Goal: Transaction & Acquisition: Purchase product/service

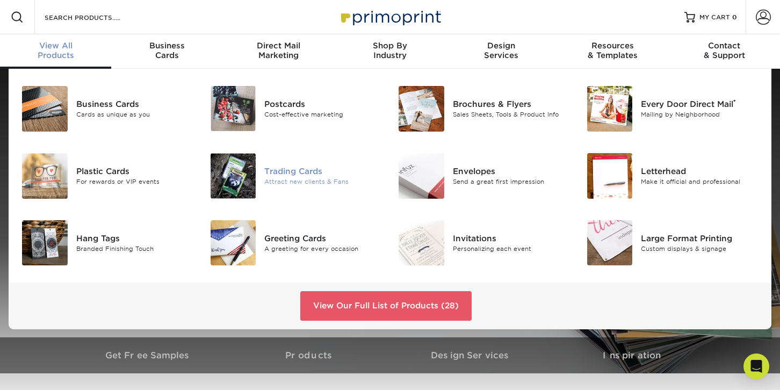
click at [231, 181] on img at bounding box center [234, 176] width 46 height 46
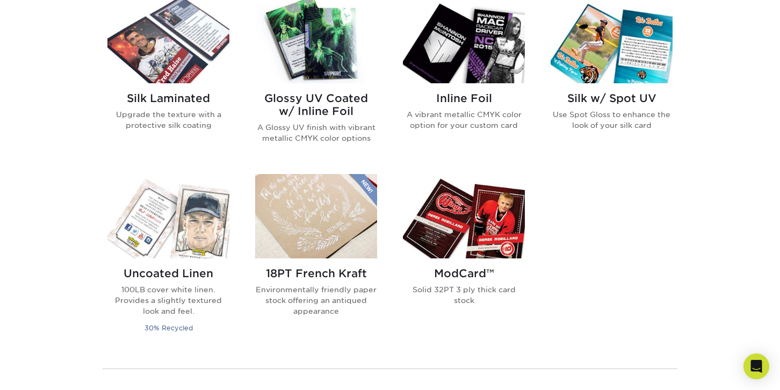
scroll to position [698, 0]
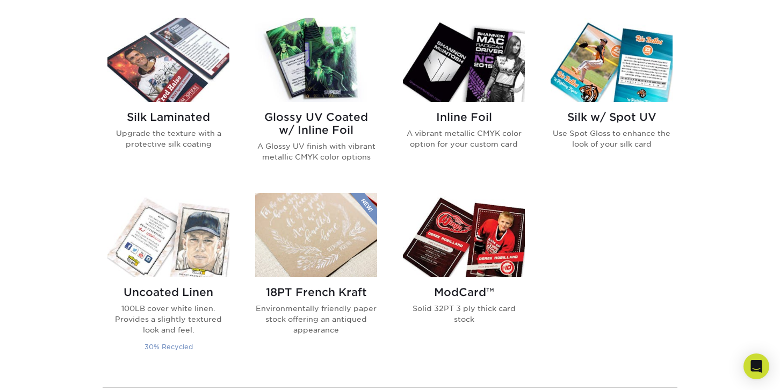
click at [160, 214] on img at bounding box center [168, 235] width 122 height 84
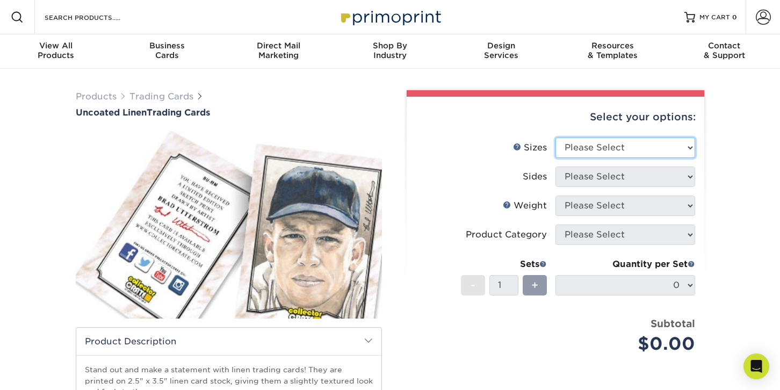
click at [651, 146] on select "Please Select 2.5" x 3.5"" at bounding box center [625, 147] width 140 height 20
select select "2.50x3.50"
click at [555, 137] on select "Please Select 2.5" x 3.5"" at bounding box center [625, 147] width 140 height 20
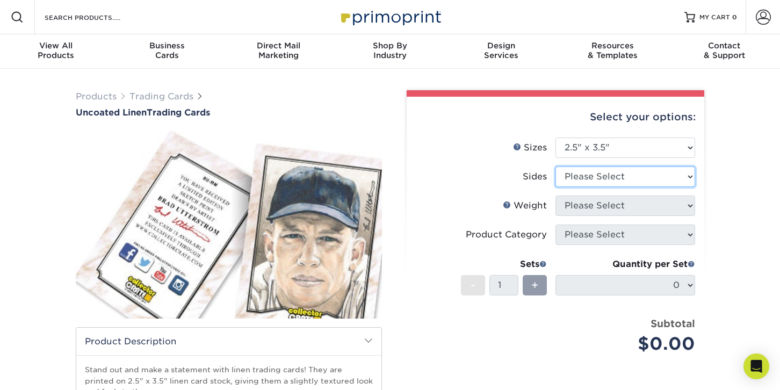
click at [647, 177] on select "Please Select Print Both Sides Print Front Only" at bounding box center [625, 176] width 140 height 20
select select "13abbda7-1d64-4f25-8bb2-c179b224825d"
click at [555, 166] on select "Please Select Print Both Sides Print Front Only" at bounding box center [625, 176] width 140 height 20
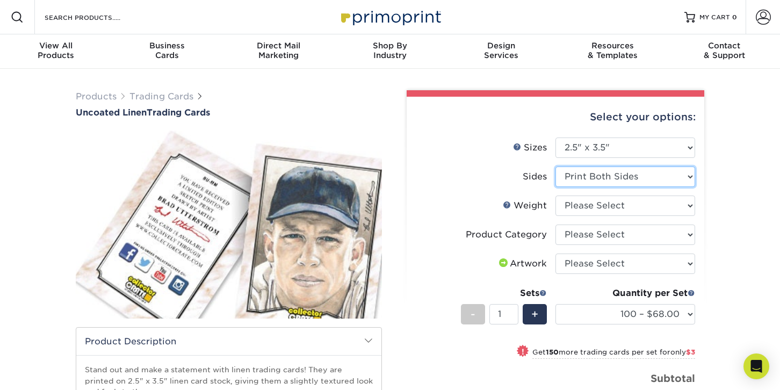
scroll to position [54, 0]
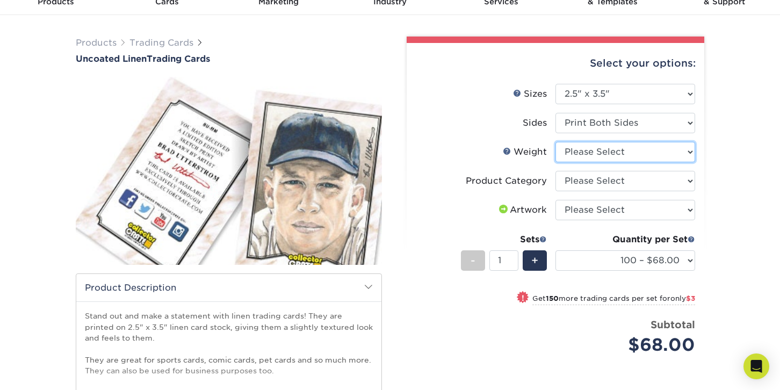
click at [677, 149] on select "Please Select 100LB" at bounding box center [625, 152] width 140 height 20
select select "100LB"
click at [555, 142] on select "Please Select 100LB" at bounding box center [625, 152] width 140 height 20
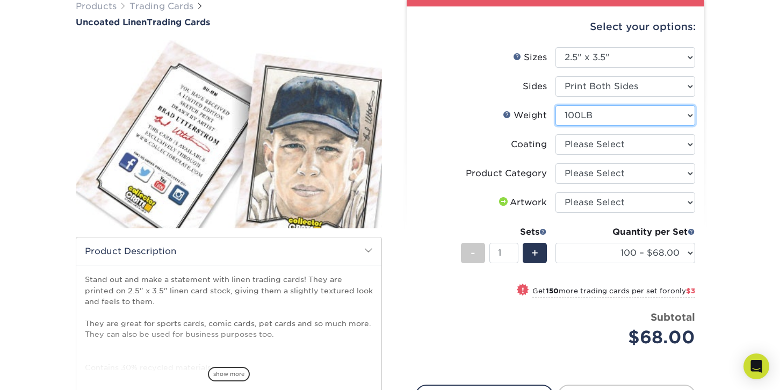
scroll to position [107, 0]
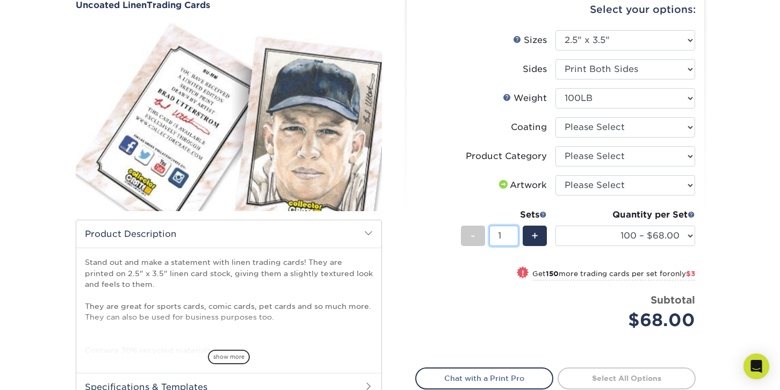
click at [512, 236] on input "1" at bounding box center [503, 236] width 28 height 20
click at [505, 234] on input "1" at bounding box center [503, 236] width 28 height 20
type input "50"
click at [557, 321] on div "Subtotal $68.00" at bounding box center [625, 313] width 140 height 41
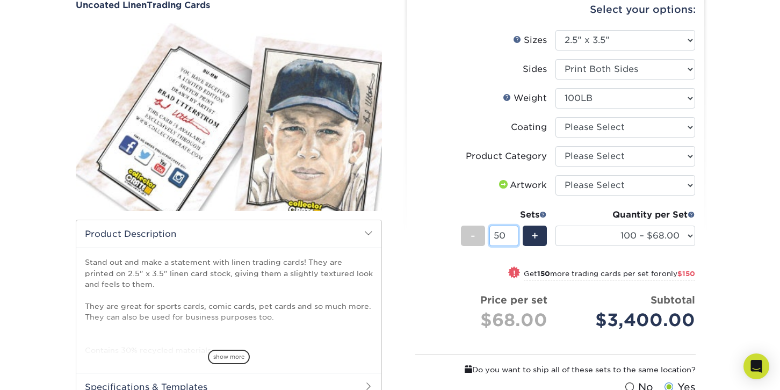
drag, startPoint x: 504, startPoint y: 231, endPoint x: 489, endPoint y: 234, distance: 15.8
click at [489, 234] on input "50" at bounding box center [503, 236] width 28 height 20
type input "5"
click at [754, 226] on div "Products Trading Cards Uncoated Linen Trading Cards show more Templates" at bounding box center [390, 248] width 780 height 575
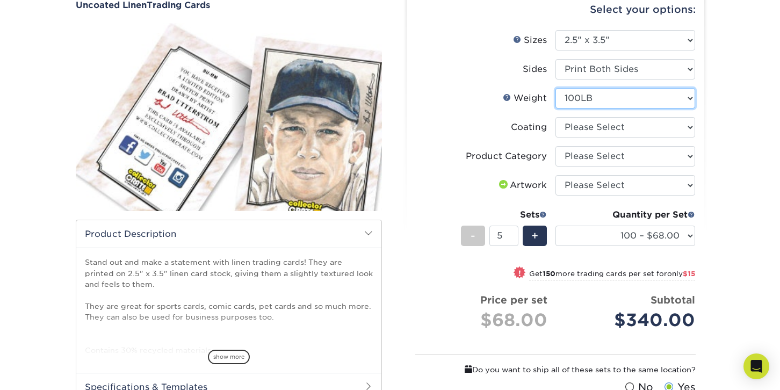
click at [685, 96] on select "Please Select 100LB" at bounding box center [625, 98] width 140 height 20
click at [768, 150] on div "Products Trading Cards Uncoated Linen Trading Cards show more Templates" at bounding box center [390, 248] width 780 height 575
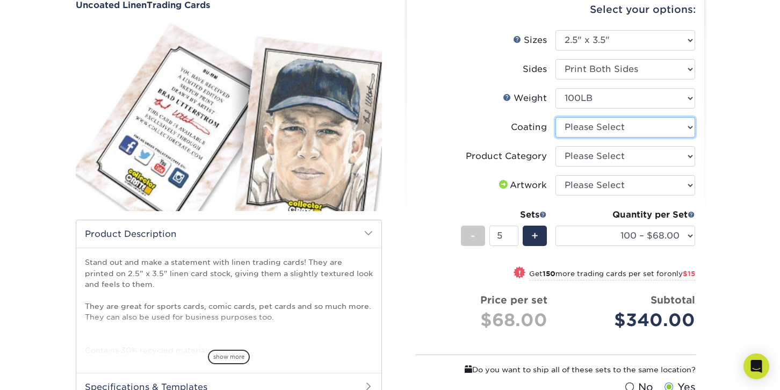
click at [677, 124] on select at bounding box center [625, 127] width 140 height 20
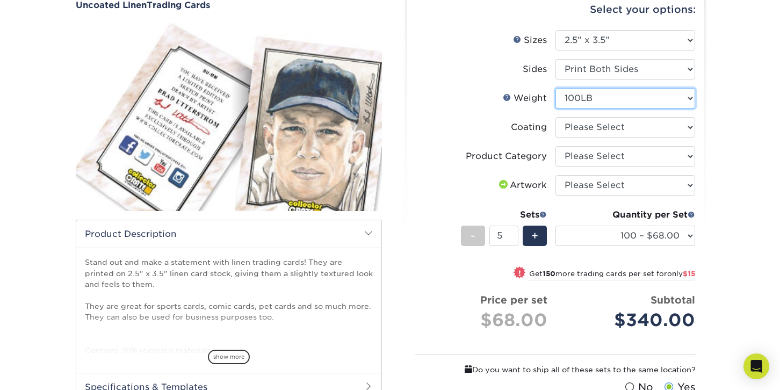
click at [683, 99] on select "Please Select 100LB" at bounding box center [625, 98] width 140 height 20
select select "-1"
click at [555, 88] on select "Please Select 100LB" at bounding box center [625, 98] width 140 height 20
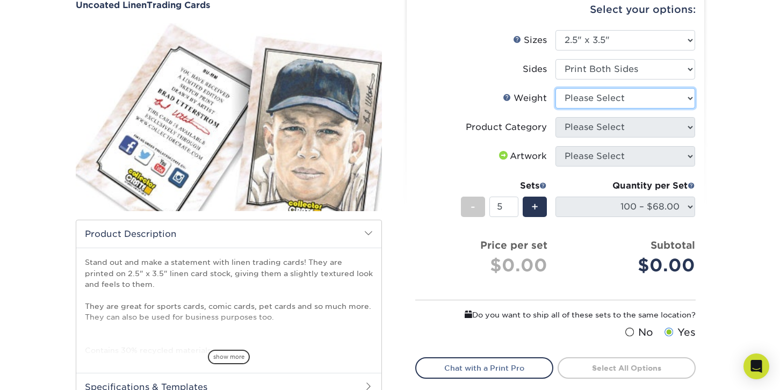
select select
click at [680, 66] on select "Please Select Print Both Sides Print Front Only" at bounding box center [625, 69] width 140 height 20
select select "32d3c223-f82c-492b-b915-ba065a00862f"
click at [555, 59] on select "Please Select Print Both Sides Print Front Only" at bounding box center [625, 69] width 140 height 20
select select "-1"
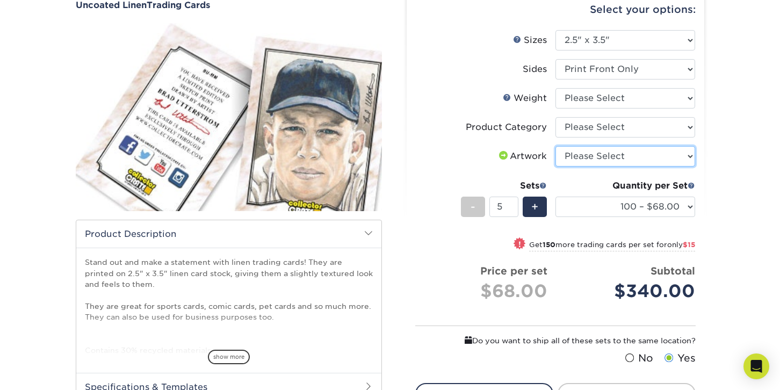
click at [682, 163] on select "Please Select I will upload files I need a design - $100" at bounding box center [625, 156] width 140 height 20
select select "upload"
click at [555, 146] on select "Please Select I will upload files I need a design - $100" at bounding box center [625, 156] width 140 height 20
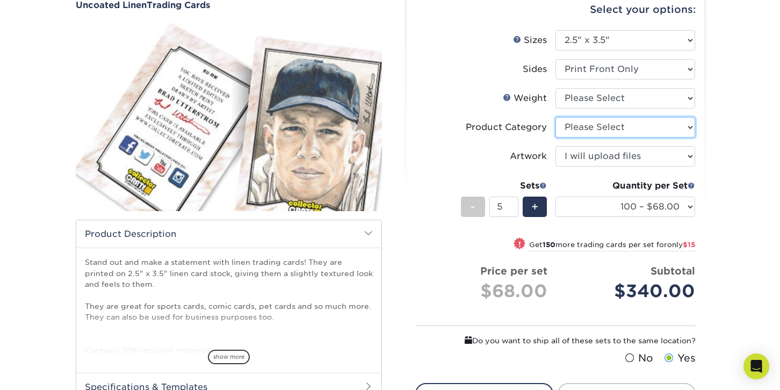
click at [664, 131] on select "Please Select Trading Cards" at bounding box center [625, 127] width 140 height 20
select select "c2f9bce9-36c2-409d-b101-c29d9d031e18"
click at [555, 117] on select "Please Select Trading Cards" at bounding box center [625, 127] width 140 height 20
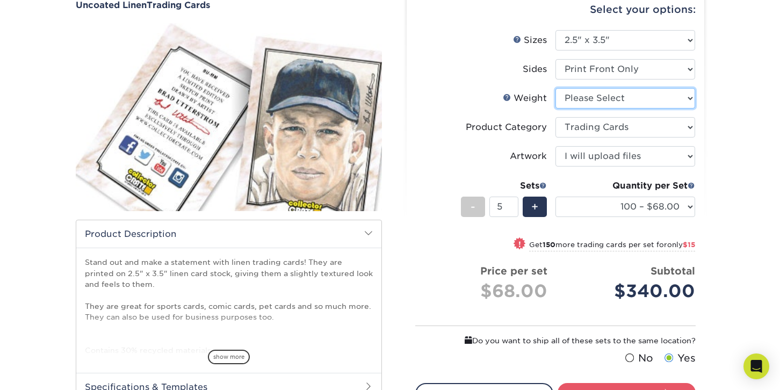
click at [669, 97] on select "Please Select 100LB" at bounding box center [625, 98] width 140 height 20
select select "100LB"
click at [555, 88] on select "Please Select 100LB" at bounding box center [625, 98] width 140 height 20
select select "-1"
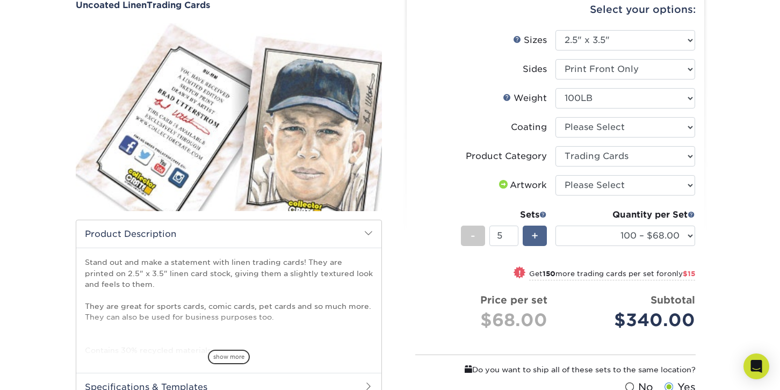
click at [534, 240] on span "+" at bounding box center [534, 236] width 7 height 16
click at [470, 238] on span "-" at bounding box center [472, 236] width 5 height 16
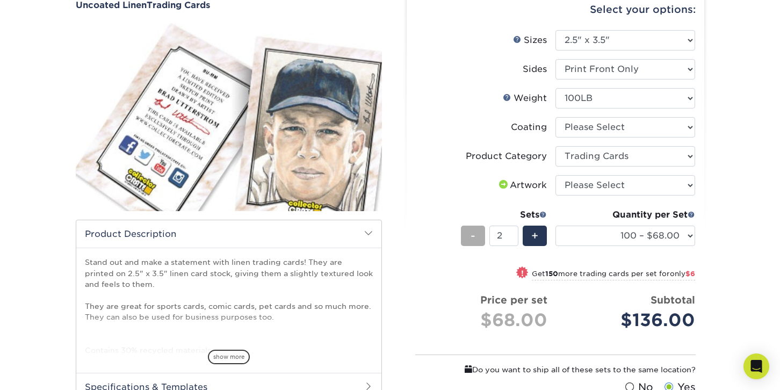
click at [470, 238] on span "-" at bounding box center [472, 236] width 5 height 16
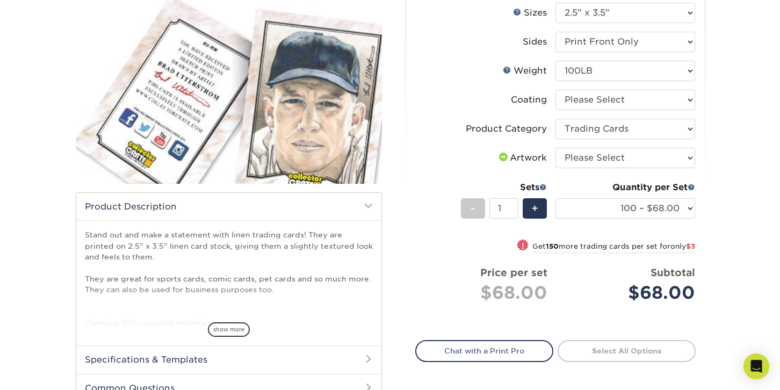
scroll to position [161, 0]
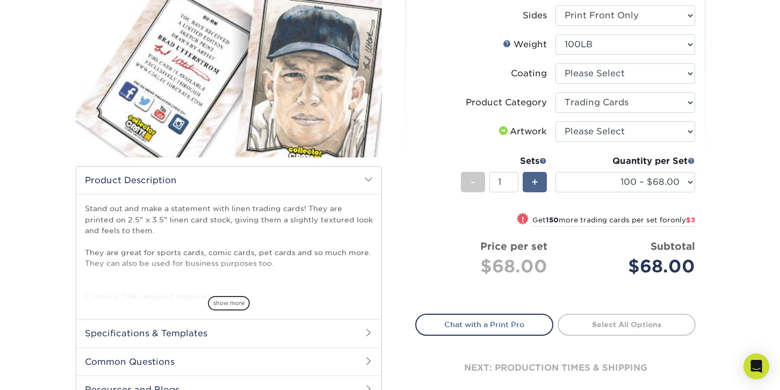
click at [538, 177] on div "+" at bounding box center [535, 182] width 24 height 20
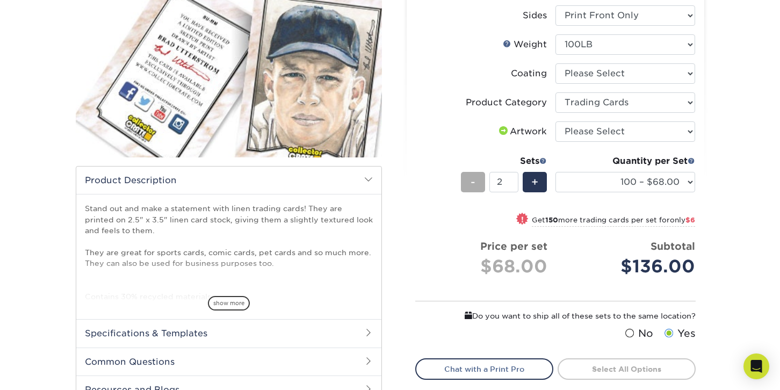
click at [472, 182] on span "-" at bounding box center [472, 182] width 5 height 16
type input "1"
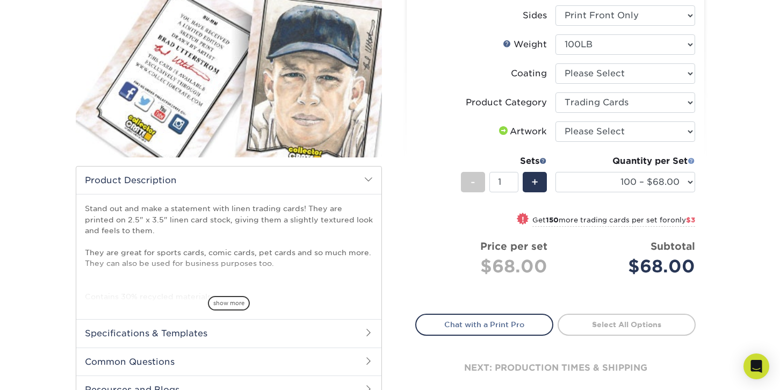
click at [690, 162] on span at bounding box center [691, 161] width 8 height 8
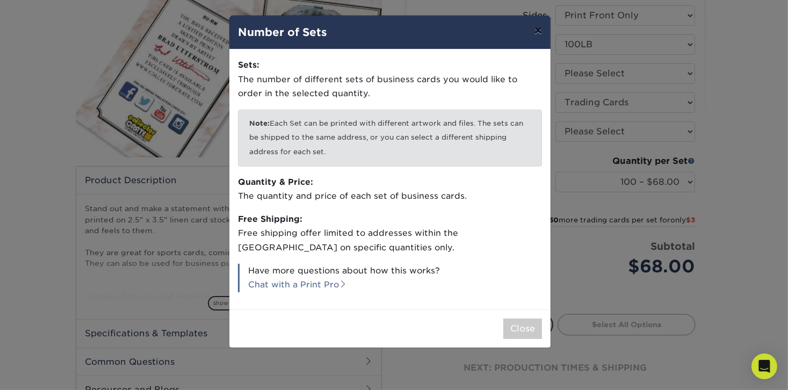
click at [538, 31] on button "×" at bounding box center [538, 31] width 25 height 30
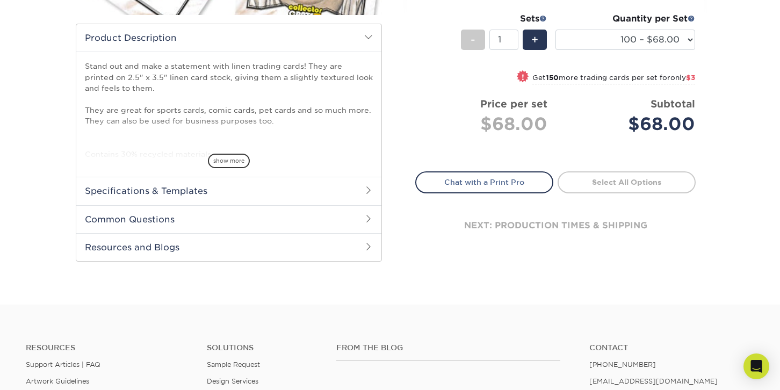
scroll to position [322, 0]
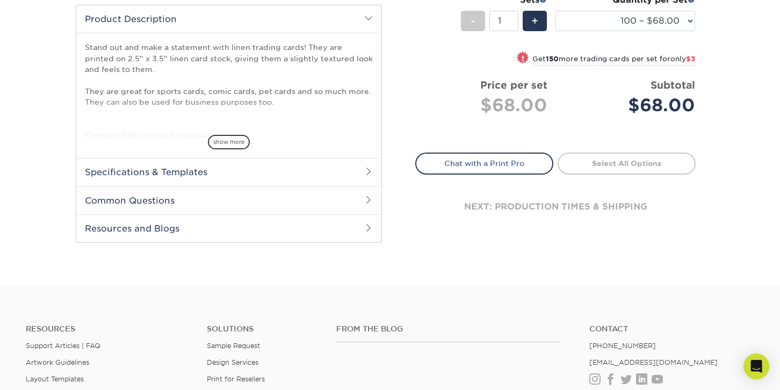
click at [342, 173] on h2 "Specifications & Templates" at bounding box center [228, 172] width 305 height 28
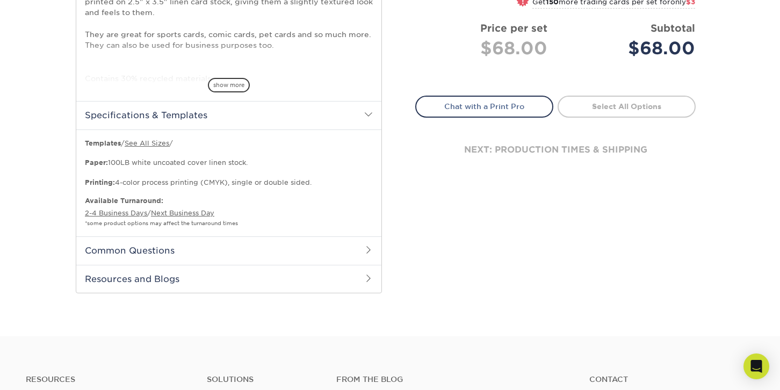
scroll to position [430, 0]
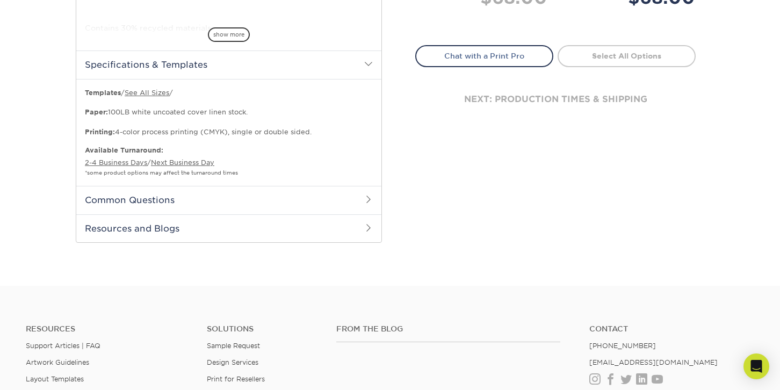
click at [360, 198] on h2 "Common Questions" at bounding box center [228, 200] width 305 height 28
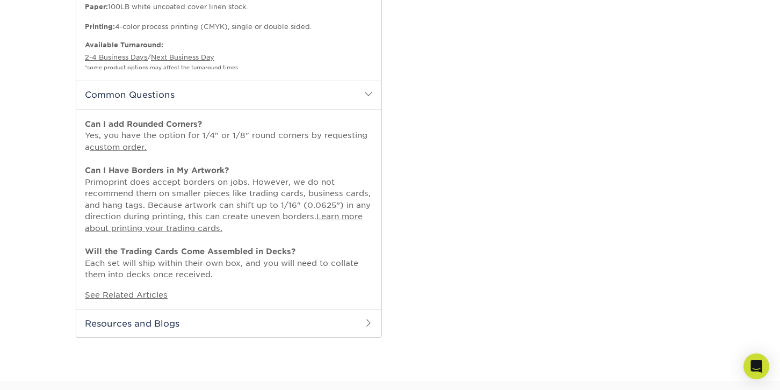
scroll to position [537, 0]
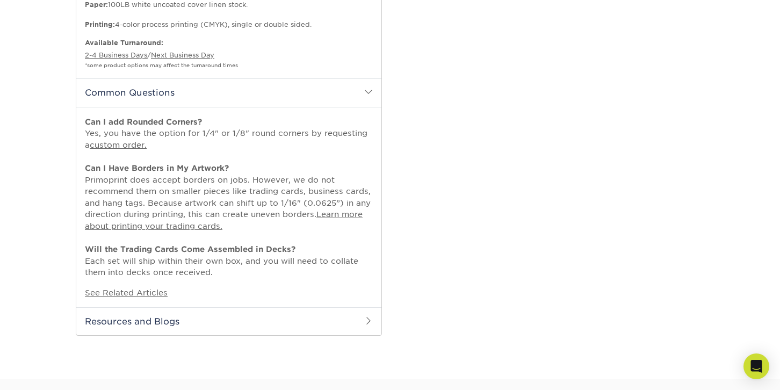
click at [351, 310] on h2 "Resources and Blogs" at bounding box center [228, 321] width 305 height 28
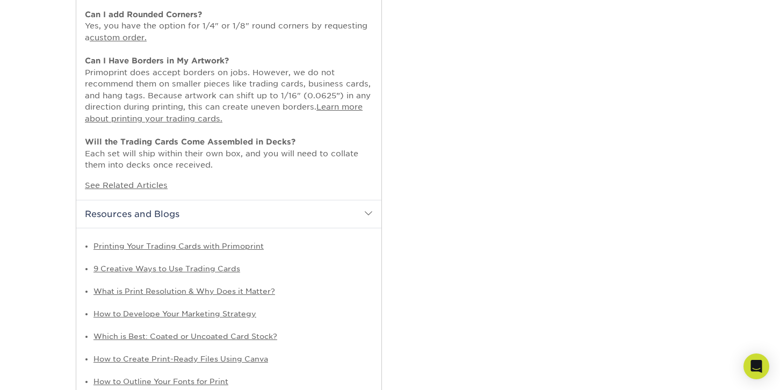
scroll to position [698, 0]
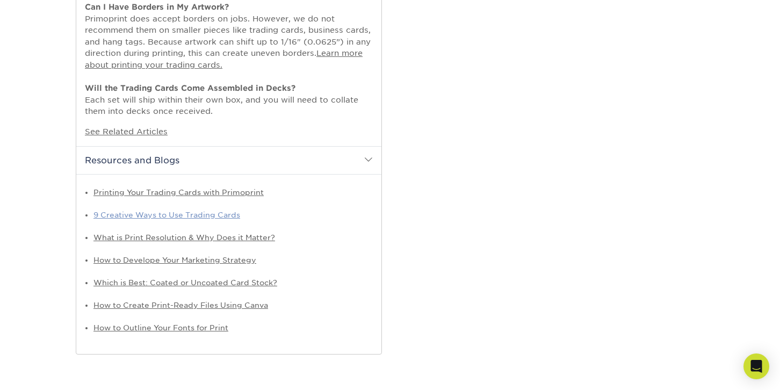
click at [211, 216] on link "9 Creative Ways to Use Trading Cards" at bounding box center [166, 215] width 147 height 9
